Goal: Task Accomplishment & Management: Manage account settings

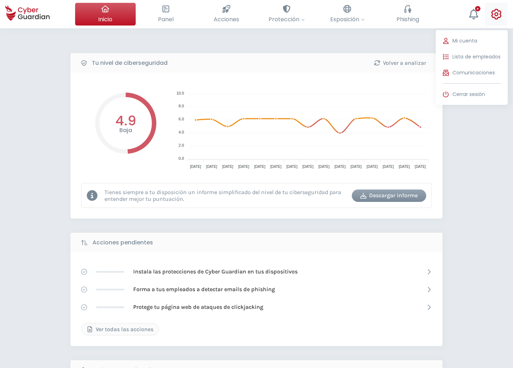
click at [497, 17] on icon at bounding box center [496, 14] width 11 height 11
click at [446, 56] on icon at bounding box center [446, 57] width 6 height 6
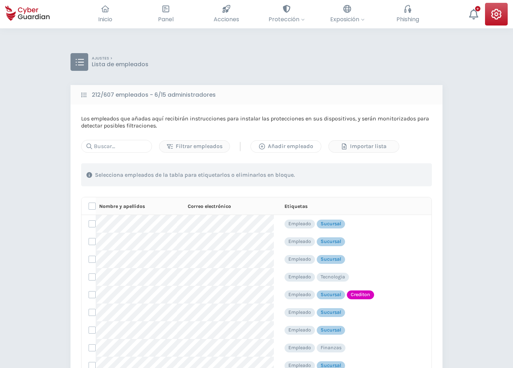
click at [266, 147] on div "Añadir empleado" at bounding box center [286, 146] width 60 height 9
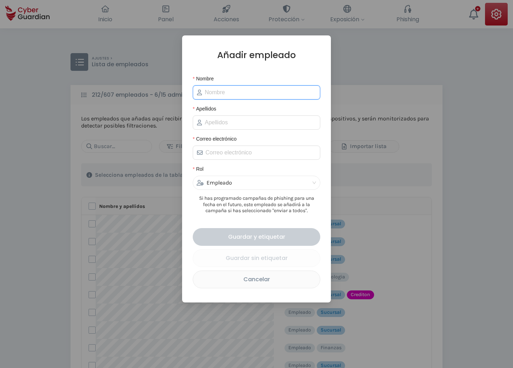
click at [218, 93] on input "Nombre" at bounding box center [260, 92] width 111 height 9
click at [248, 281] on div "Cancelar" at bounding box center [257, 279] width 116 height 9
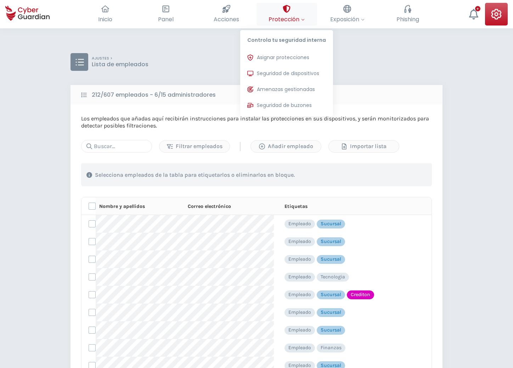
click at [284, 9] on icon at bounding box center [286, 9] width 7 height 8
click at [274, 56] on span "Asignar protecciones" at bounding box center [283, 57] width 52 height 7
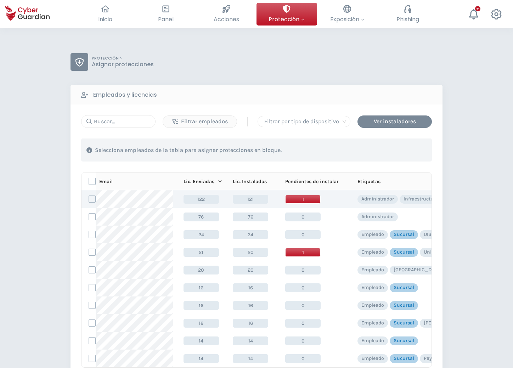
click at [299, 201] on span "1" at bounding box center [302, 199] width 35 height 9
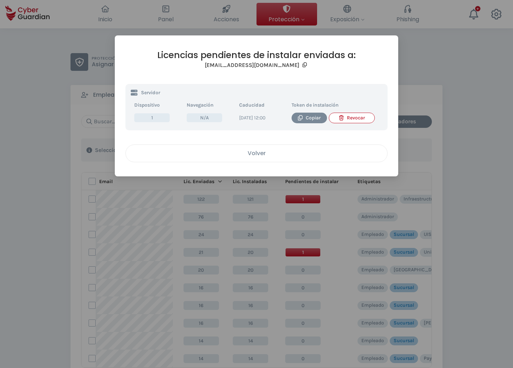
click at [296, 156] on div "Volver" at bounding box center [256, 153] width 251 height 9
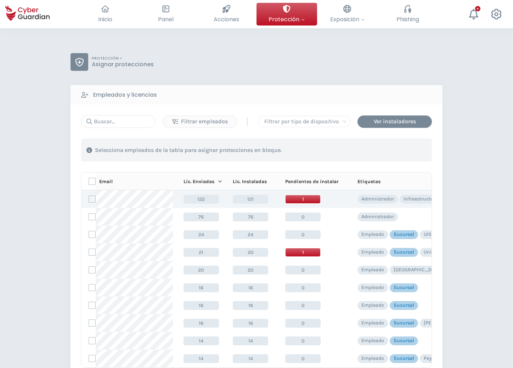
click at [93, 198] on label at bounding box center [92, 199] width 7 height 7
click at [89, 198] on input "checkbox" at bounding box center [89, 199] width 0 height 6
click at [381, 147] on div "Asignar protecciones" at bounding box center [389, 150] width 64 height 9
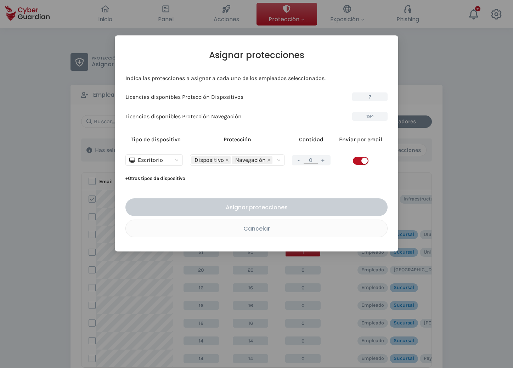
click at [324, 161] on button "+" at bounding box center [323, 160] width 9 height 9
type input "1"
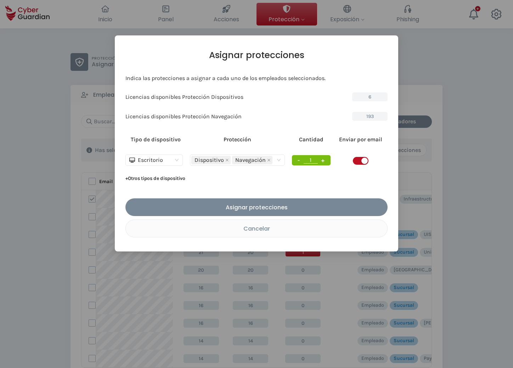
click at [355, 161] on span "button" at bounding box center [361, 161] width 16 height 8
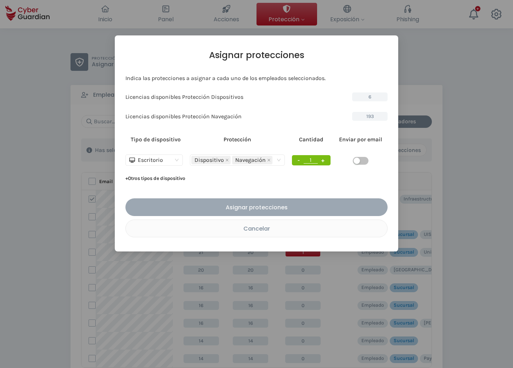
click at [268, 205] on div "Asignar protecciones" at bounding box center [257, 207] width 252 height 9
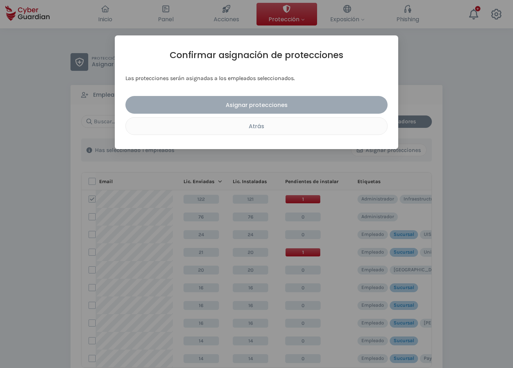
click at [265, 104] on div "Asignar protecciones" at bounding box center [257, 105] width 252 height 9
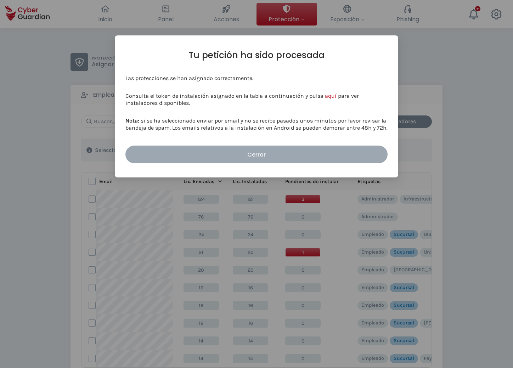
click at [268, 160] on button "Cerrar" at bounding box center [257, 155] width 262 height 18
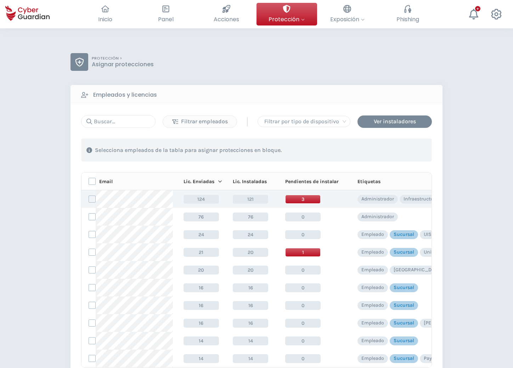
click at [304, 201] on span "3" at bounding box center [302, 199] width 35 height 9
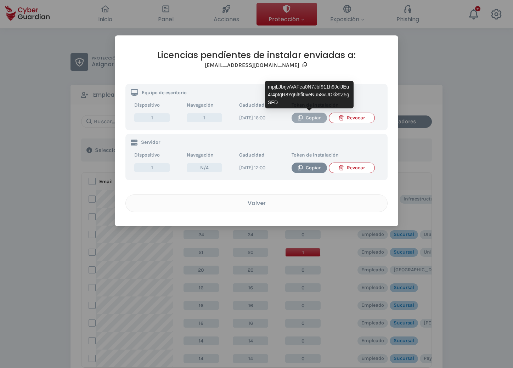
click at [308, 121] on div "Copiar" at bounding box center [309, 118] width 25 height 8
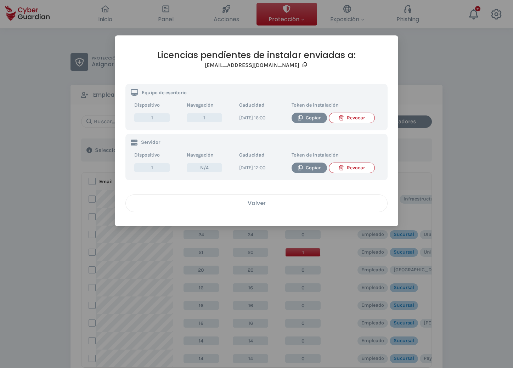
click at [241, 208] on div "Volver" at bounding box center [256, 203] width 251 height 9
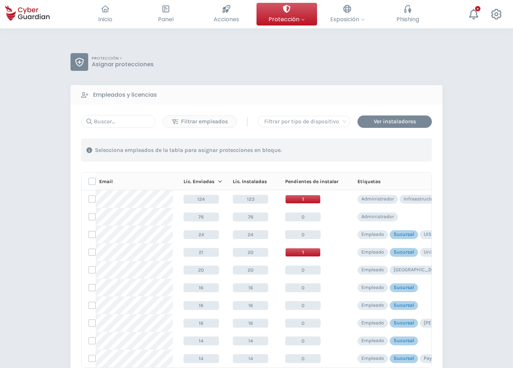
click at [46, 307] on div "PROTECCIÓN > Asignar protecciones Empleados y licencias Filtrar empleados | Fil…" at bounding box center [256, 279] width 513 height 502
